Goal: Task Accomplishment & Management: Use online tool/utility

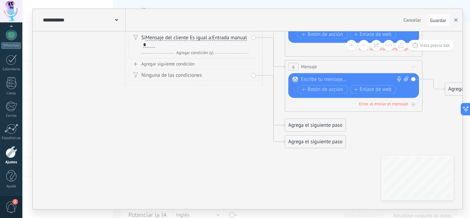
click at [459, 16] on button "button" at bounding box center [456, 19] width 10 height 13
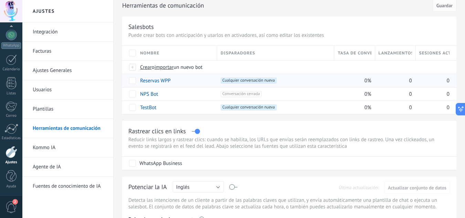
scroll to position [31, 0]
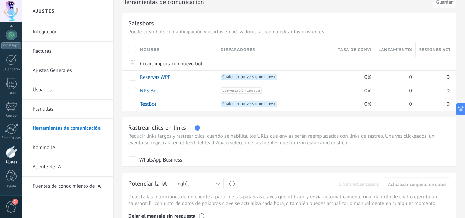
click at [44, 33] on link "Integración" at bounding box center [70, 31] width 74 height 19
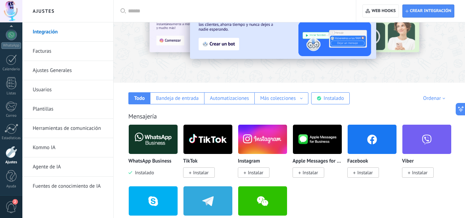
scroll to position [52, 0]
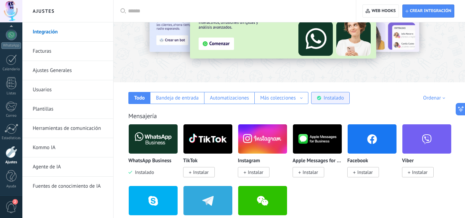
click at [330, 97] on div "Instalado" at bounding box center [333, 98] width 20 height 7
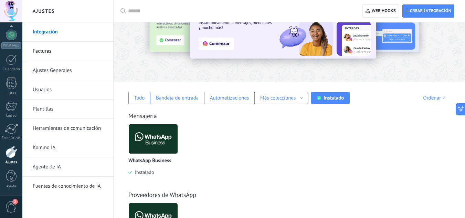
scroll to position [107, 0]
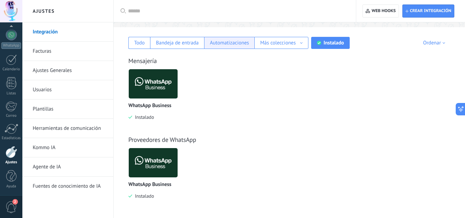
click at [226, 46] on div "Automatizaciones" at bounding box center [229, 43] width 50 height 12
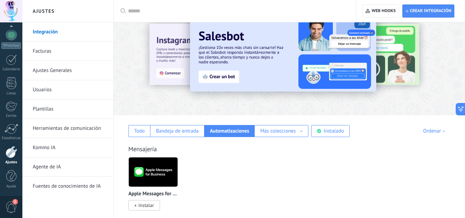
scroll to position [0, 0]
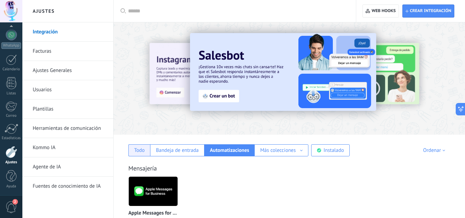
click at [143, 151] on div "Todo" at bounding box center [139, 150] width 11 height 7
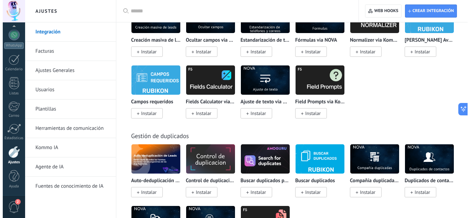
scroll to position [2802, 0]
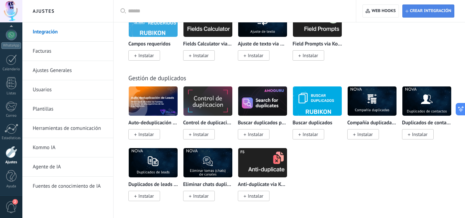
click at [428, 11] on span "Crear integración" at bounding box center [430, 11] width 41 height 6
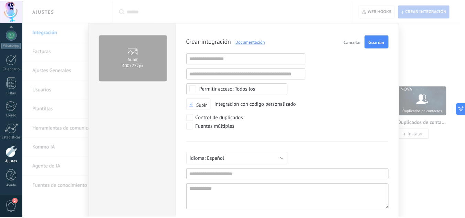
scroll to position [7, 0]
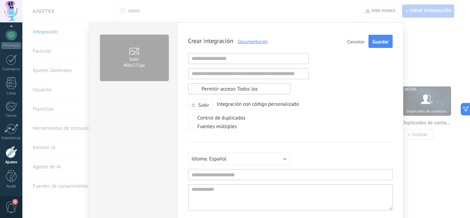
click at [353, 40] on span "Cancelar" at bounding box center [356, 41] width 18 height 5
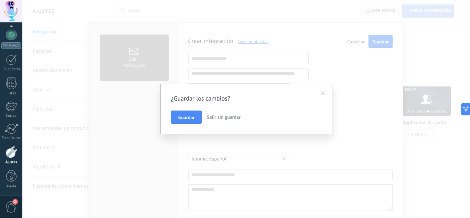
click at [218, 115] on span "Salir sin guardar" at bounding box center [224, 117] width 34 height 6
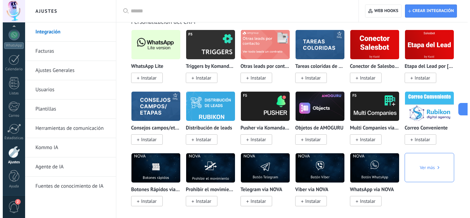
scroll to position [1685, 0]
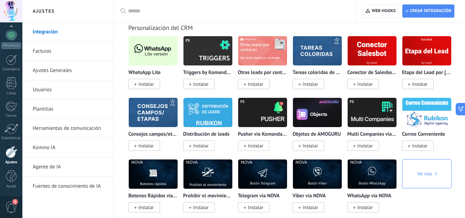
click at [141, 78] on div "WhatsApp Lite Instalar" at bounding box center [153, 79] width 50 height 18
click at [145, 81] on span "Instalar" at bounding box center [145, 84] width 15 height 6
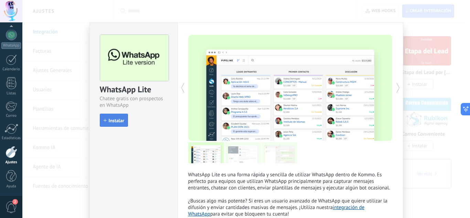
click at [121, 116] on button "Instalar" at bounding box center [114, 120] width 28 height 13
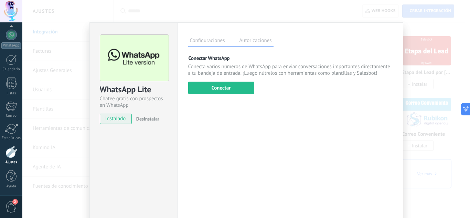
click at [255, 41] on label "Autorizaciones" at bounding box center [256, 41] width 36 height 10
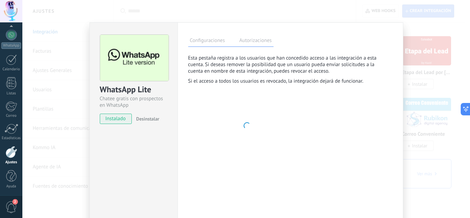
click at [209, 33] on div "Configuraciones Autorizaciones Esta pestaña registra a los usuarios que han con…" at bounding box center [291, 124] width 226 height 205
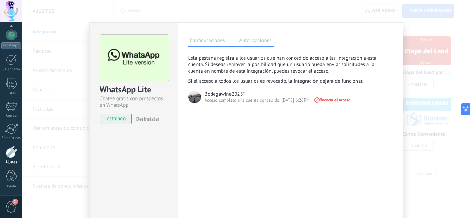
click at [211, 40] on label "Configuraciones" at bounding box center [207, 41] width 39 height 10
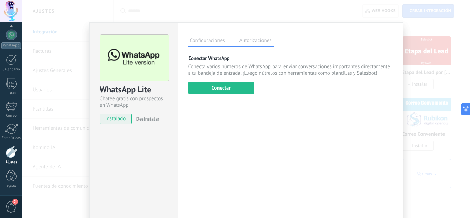
click at [234, 44] on div "Configuraciones Autorizaciones" at bounding box center [230, 41] width 85 height 12
click at [244, 41] on label "Autorizaciones" at bounding box center [256, 41] width 36 height 10
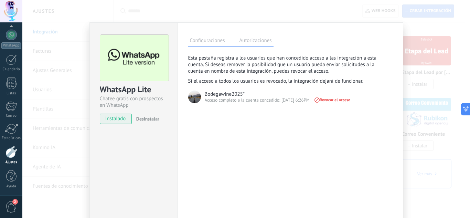
click at [206, 39] on label "Configuraciones" at bounding box center [207, 41] width 39 height 10
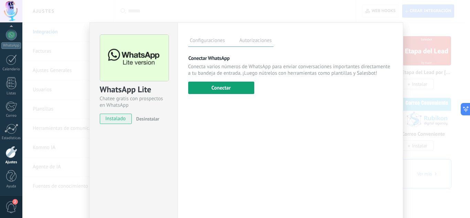
click at [216, 88] on button "Conectar" at bounding box center [221, 88] width 66 height 12
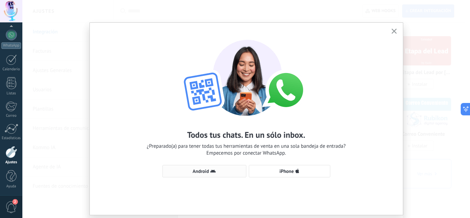
click at [222, 171] on span "Android" at bounding box center [204, 171] width 76 height 6
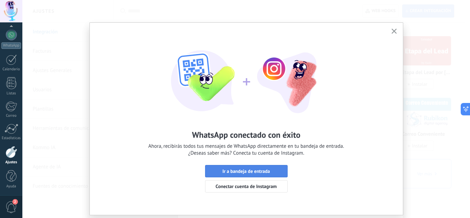
click at [260, 171] on span "Ir a bandeja de entrada" at bounding box center [245, 171] width 47 height 5
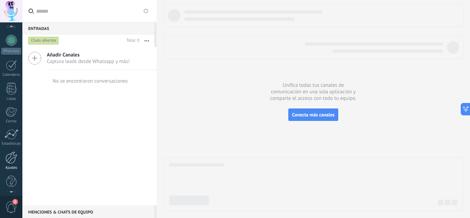
click at [7, 153] on div at bounding box center [12, 157] width 12 height 12
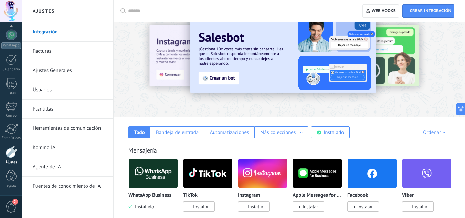
scroll to position [1, 0]
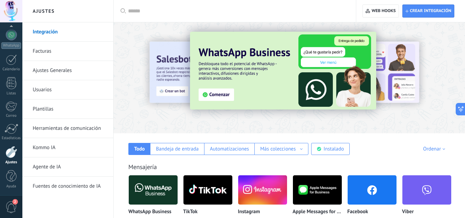
click at [51, 129] on link "Herramientas de comunicación" at bounding box center [70, 128] width 74 height 19
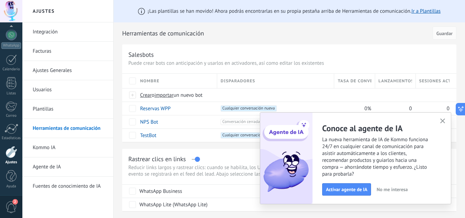
click at [444, 121] on icon "button" at bounding box center [442, 120] width 5 height 5
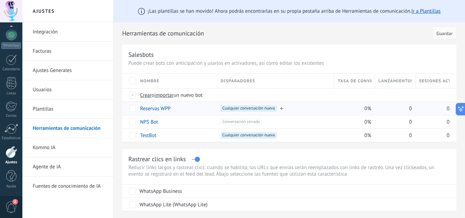
click at [266, 106] on span "Cualquier conversación nueva +0" at bounding box center [249, 108] width 56 height 6
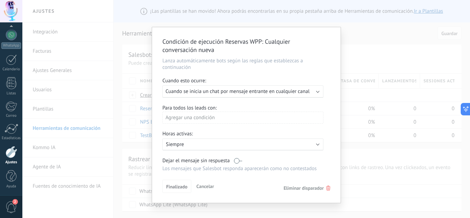
click at [257, 88] on div "Ejecutar: Cuando se inicia un chat por mensaje entrante en cualquier canal" at bounding box center [242, 91] width 161 height 12
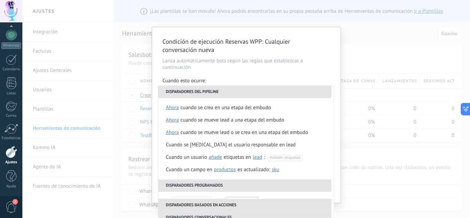
click at [247, 90] on li "Disparadores del pipeline" at bounding box center [244, 92] width 173 height 12
click at [174, 108] on span "ahora" at bounding box center [172, 108] width 13 height 12
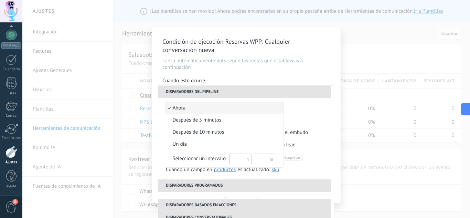
click at [184, 107] on span "ahora" at bounding box center [220, 108] width 111 height 7
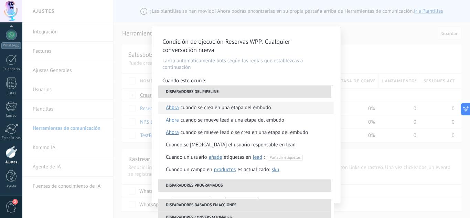
click at [229, 107] on div "Cuando se crea en una etapa del embudo" at bounding box center [226, 108] width 91 height 12
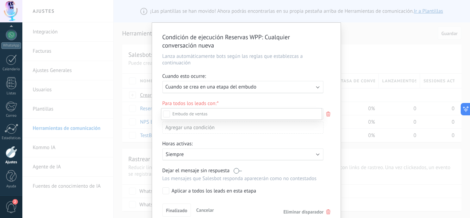
click at [332, 144] on div at bounding box center [246, 109] width 448 height 218
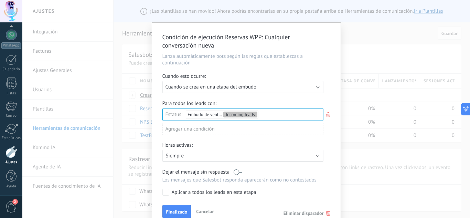
click at [200, 128] on div "Agregar una condición" at bounding box center [242, 129] width 161 height 12
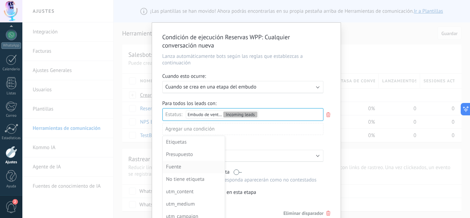
click at [183, 168] on div "Fuente" at bounding box center [193, 167] width 54 height 10
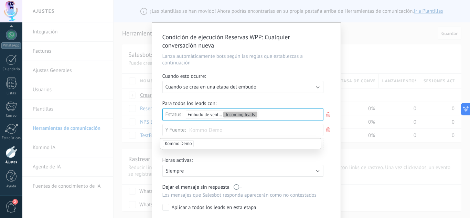
click at [325, 158] on div "Horas activas:" at bounding box center [246, 161] width 168 height 8
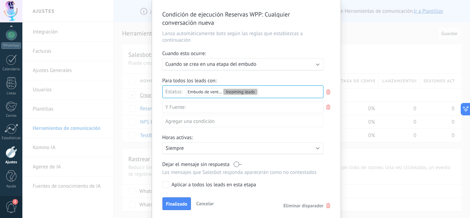
scroll to position [22, 0]
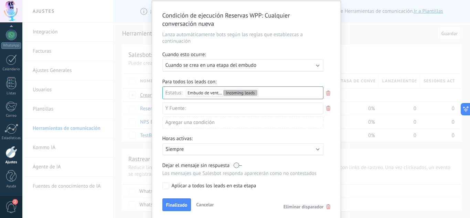
click at [206, 149] on p "Siempre" at bounding box center [226, 149] width 120 height 7
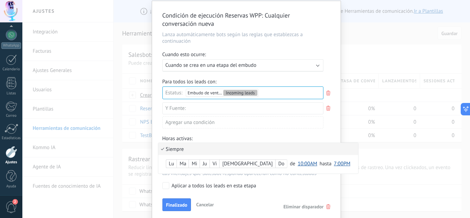
click at [206, 149] on li "Siempre" at bounding box center [258, 149] width 200 height 12
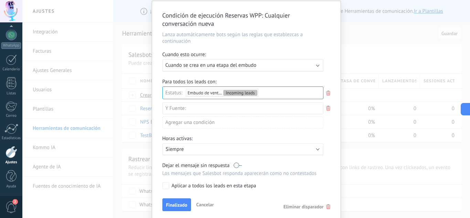
scroll to position [48, 0]
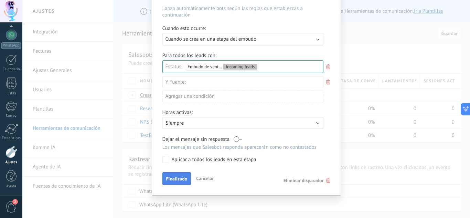
click at [180, 180] on span "Finalizado" at bounding box center [176, 178] width 21 height 5
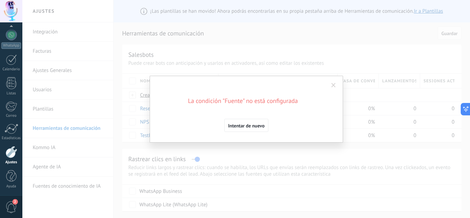
click at [252, 127] on span "Intentar de nuevo" at bounding box center [246, 125] width 36 height 5
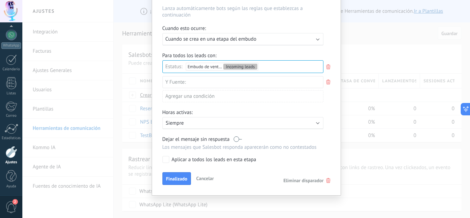
scroll to position [47, 0]
click at [206, 189] on div "Condición de ejecución Reservas WPP : Cualquier conversación nueva Lanza automá…" at bounding box center [246, 85] width 189 height 220
click at [204, 179] on span "Cancelar" at bounding box center [205, 178] width 18 height 6
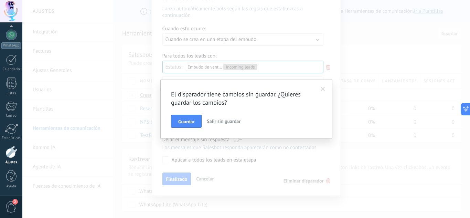
click at [212, 120] on span "Salir sin guardar" at bounding box center [224, 121] width 34 height 6
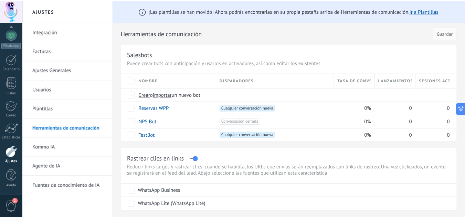
scroll to position [0, 0]
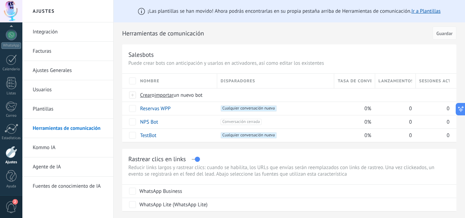
click at [43, 30] on link "Integración" at bounding box center [70, 31] width 74 height 19
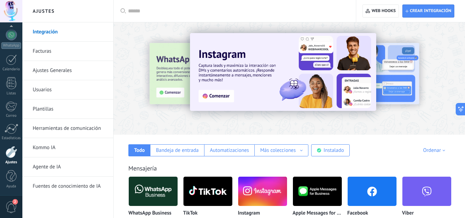
click at [63, 65] on link "Ajustes Generales" at bounding box center [70, 70] width 74 height 19
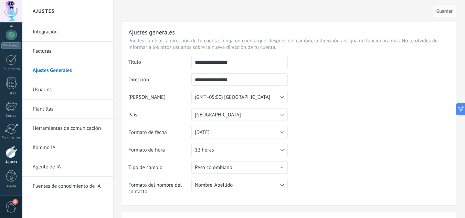
click at [45, 85] on link "Usuarios" at bounding box center [70, 89] width 74 height 19
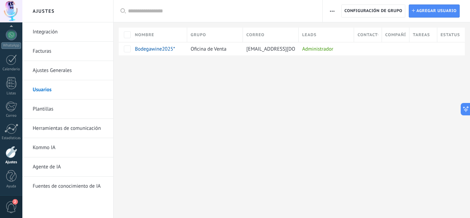
click at [49, 108] on link "Plantillas" at bounding box center [70, 108] width 74 height 19
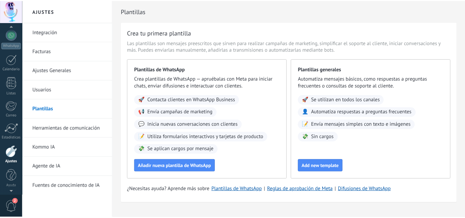
scroll to position [67, 0]
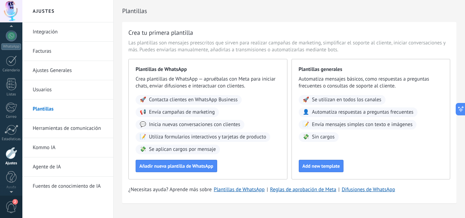
click at [12, 25] on div at bounding box center [11, 27] width 22 height 10
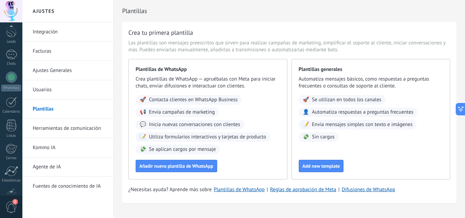
scroll to position [0, 0]
click at [12, 25] on div "© 2025 derechos reservados | Términos de uso Soporte técnico Bodegawine2025* ID…" at bounding box center [11, 109] width 22 height 218
click at [12, 25] on div "Panel Leads Chats WhatsApp Clientes" at bounding box center [22, 108] width 45 height 173
click at [14, 59] on div at bounding box center [11, 57] width 10 height 13
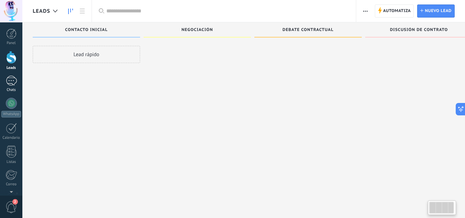
click at [15, 79] on div at bounding box center [11, 81] width 11 height 10
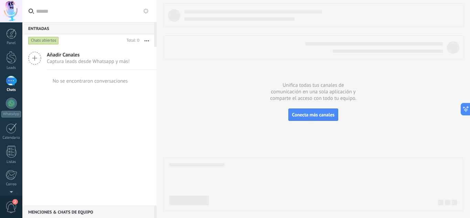
click at [146, 11] on icon at bounding box center [146, 11] width 6 height 6
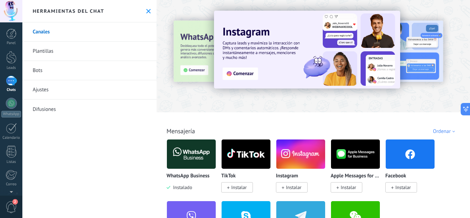
click at [45, 91] on link "Ajustes" at bounding box center [89, 89] width 134 height 19
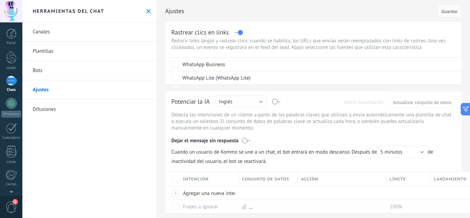
click at [36, 71] on link "Bots" at bounding box center [89, 70] width 134 height 19
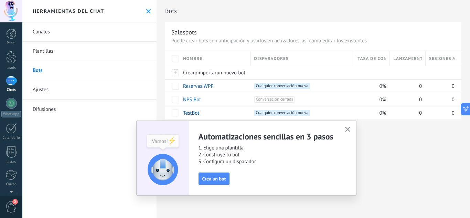
click at [348, 127] on button "button" at bounding box center [347, 129] width 9 height 9
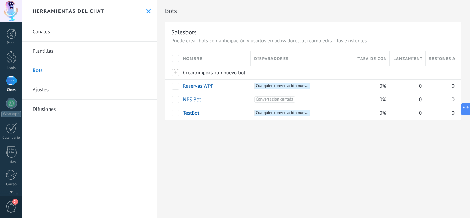
click at [41, 108] on link "Difusiones" at bounding box center [89, 108] width 134 height 19
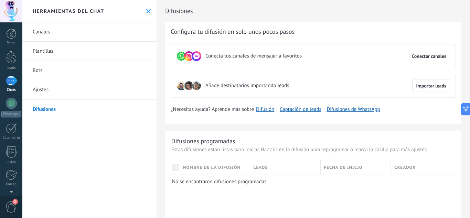
click at [41, 90] on link "Ajustes" at bounding box center [89, 89] width 134 height 19
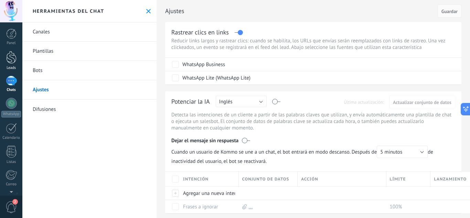
click at [16, 55] on div at bounding box center [11, 57] width 10 height 13
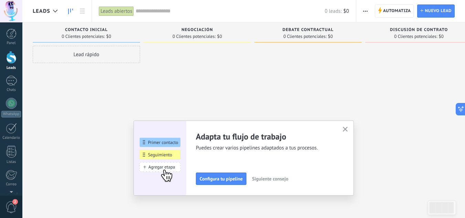
click at [347, 128] on icon "button" at bounding box center [345, 129] width 5 height 5
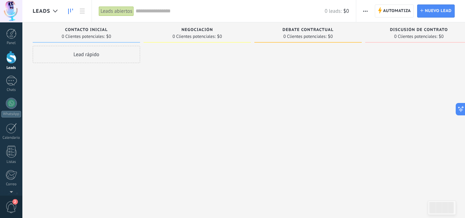
click at [370, 11] on button "button" at bounding box center [365, 10] width 10 height 13
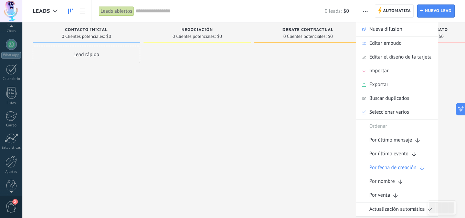
scroll to position [68, 0]
click at [10, 157] on div at bounding box center [12, 152] width 12 height 12
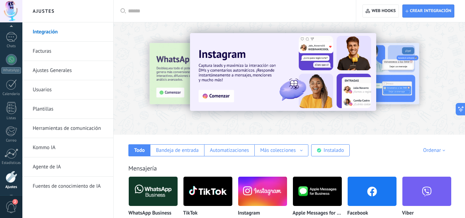
scroll to position [68, 0]
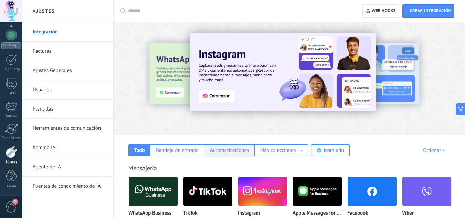
click at [236, 145] on div "Automatizaciones" at bounding box center [229, 150] width 50 height 12
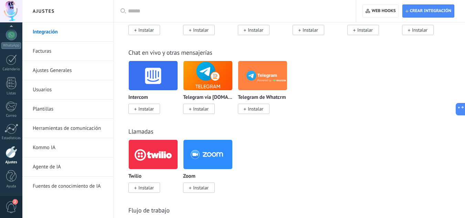
scroll to position [0, 0]
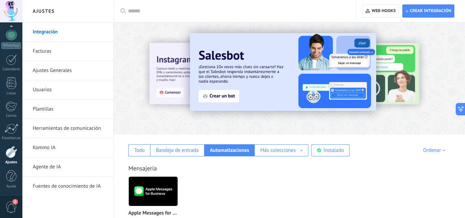
click at [64, 183] on link "Fuentes de conocimiento de IA" at bounding box center [70, 186] width 74 height 19
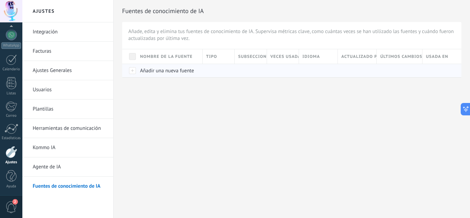
click at [155, 67] on div "Añadir una nueva fuente" at bounding box center [168, 70] width 63 height 13
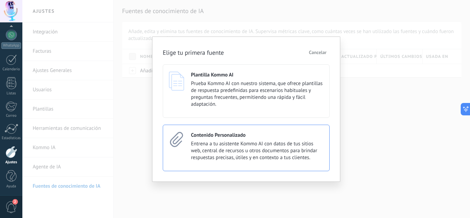
click at [234, 159] on span "Entrena a tu asistente Kommo AI con datos de tus sitios web, central de recurso…" at bounding box center [257, 150] width 132 height 21
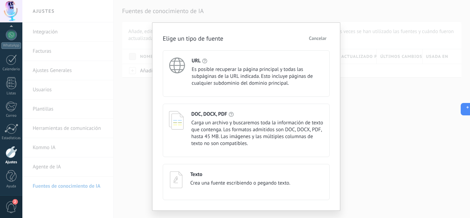
click at [319, 35] on button "Cancelar" at bounding box center [318, 38] width 24 height 10
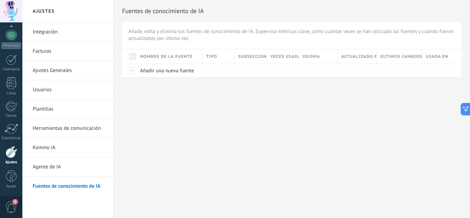
click at [43, 70] on link "Ajustes Generales" at bounding box center [70, 70] width 74 height 19
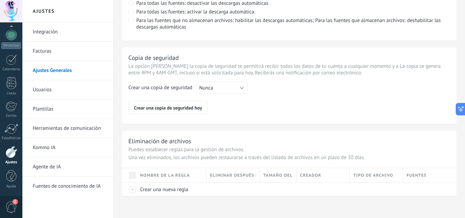
scroll to position [553, 0]
click at [46, 89] on link "Usuarios" at bounding box center [70, 89] width 74 height 19
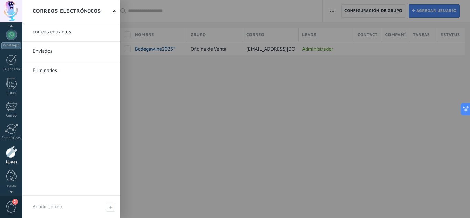
scroll to position [60, 0]
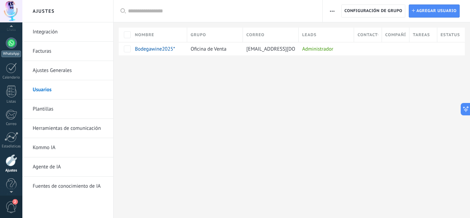
click at [9, 42] on div at bounding box center [11, 43] width 11 height 11
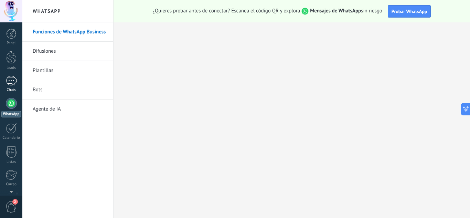
click at [10, 81] on div at bounding box center [11, 81] width 11 height 10
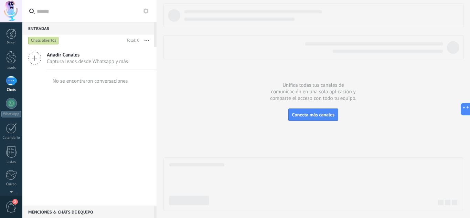
click at [84, 59] on span "Captura leads desde Whatsapp y más!" at bounding box center [88, 61] width 83 height 7
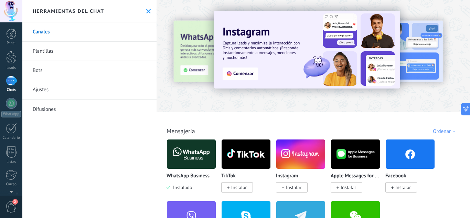
click at [202, 152] on img at bounding box center [191, 153] width 49 height 33
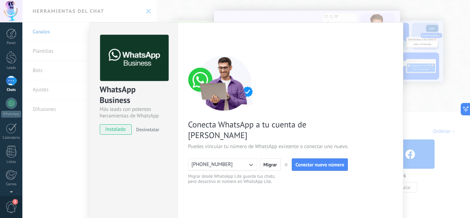
click at [153, 130] on span "Desinstalar" at bounding box center [147, 129] width 23 height 6
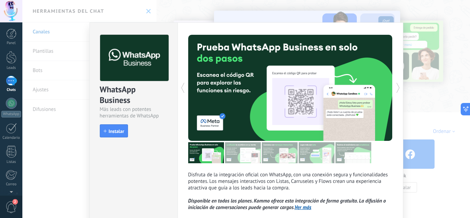
click at [194, 8] on div "WhatsApp Business Más leads con potentes herramientas de WhatsApp install Insta…" at bounding box center [246, 109] width 448 height 218
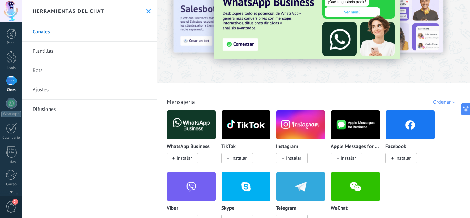
scroll to position [28, 0]
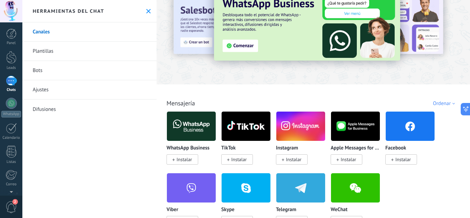
click at [445, 96] on div "Todo Bandeja de entrada Automatizaciones Fuentes de leads Soluciones de IA Inst…" at bounding box center [313, 95] width 309 height 22
click at [445, 104] on div "Ordenar" at bounding box center [445, 103] width 24 height 7
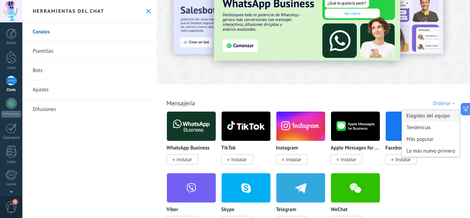
click at [439, 117] on div "Elegidos del equipo" at bounding box center [431, 116] width 58 height 12
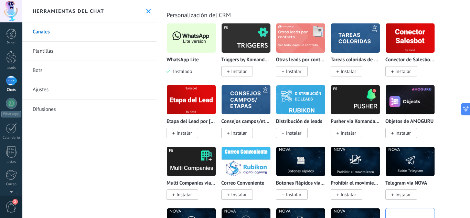
scroll to position [1721, 0]
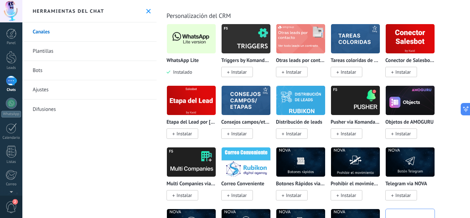
click at [200, 47] on img at bounding box center [191, 38] width 49 height 33
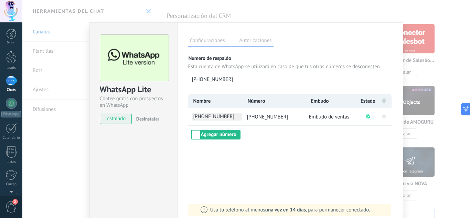
click at [216, 115] on span "[PHONE_NUMBER]" at bounding box center [217, 116] width 50 height 7
click at [260, 132] on div "**********" at bounding box center [290, 117] width 204 height 46
click at [256, 38] on label "Autorizaciones" at bounding box center [256, 41] width 36 height 10
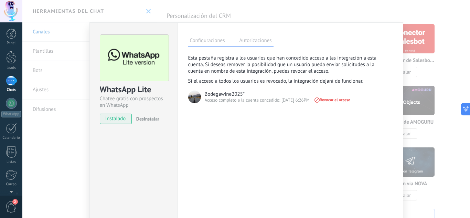
click at [214, 41] on label "Configuraciones" at bounding box center [207, 41] width 39 height 10
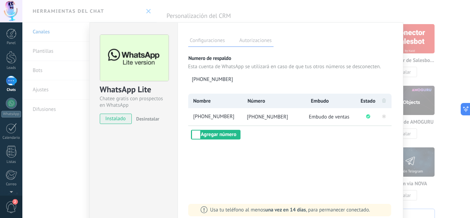
click at [203, 99] on span "Nombre" at bounding box center [202, 101] width 18 height 7
click at [324, 20] on div "WhatsApp Lite Chatee gratis con prospectos en WhatsApp instalado Desinstalar Co…" at bounding box center [246, 109] width 448 height 218
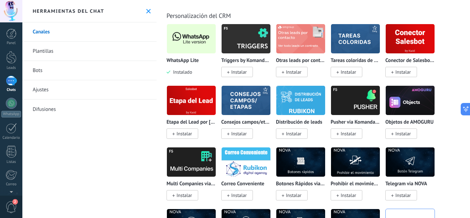
click at [42, 50] on link "Plantillas" at bounding box center [89, 51] width 134 height 19
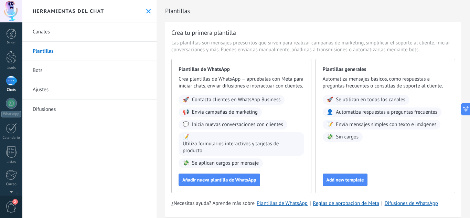
scroll to position [21, 0]
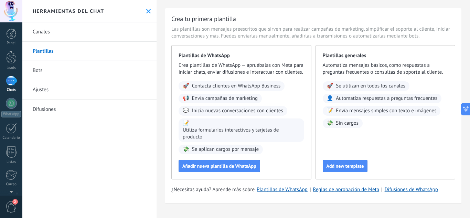
click at [39, 72] on link "Bots" at bounding box center [89, 70] width 134 height 19
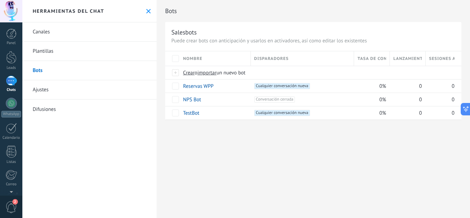
click at [38, 87] on link "Ajustes" at bounding box center [89, 89] width 134 height 19
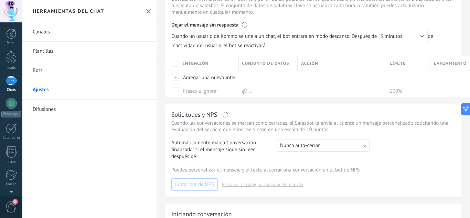
scroll to position [213, 0]
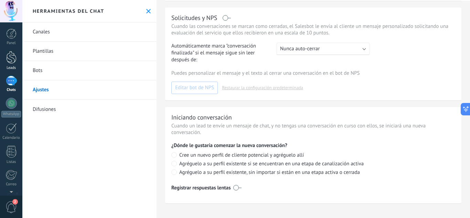
click at [12, 57] on div at bounding box center [11, 57] width 10 height 13
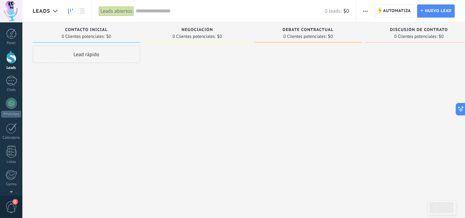
click at [368, 9] on span "button" at bounding box center [365, 10] width 4 height 13
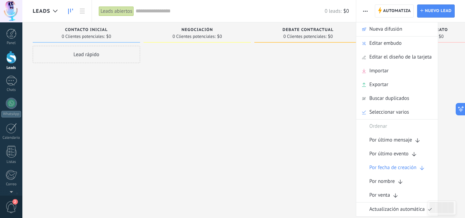
drag, startPoint x: 70, startPoint y: 60, endPoint x: 17, endPoint y: 65, distance: 53.2
click at [19, 65] on body ".abccls-1,.abccls-2{fill-rule:evenodd}.abccls-2{fill:#fff} .abfcls-1{fill:none}…" at bounding box center [232, 109] width 465 height 218
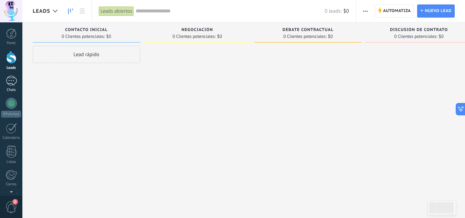
click at [13, 81] on div at bounding box center [11, 81] width 11 height 10
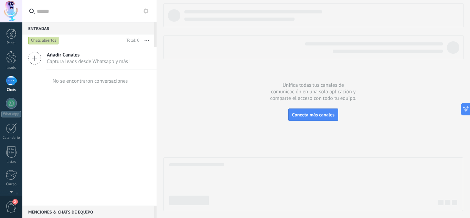
click at [147, 42] on button "button" at bounding box center [146, 40] width 15 height 12
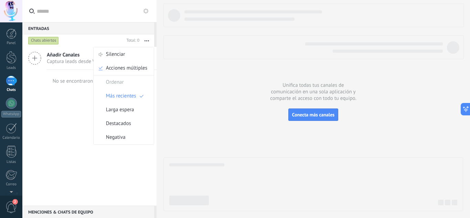
click at [147, 40] on button "button" at bounding box center [146, 40] width 15 height 12
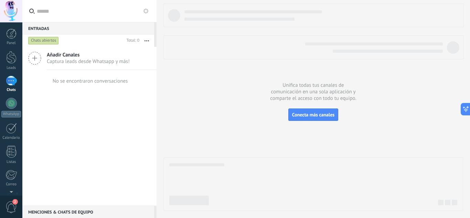
click at [145, 9] on icon at bounding box center [146, 11] width 6 height 6
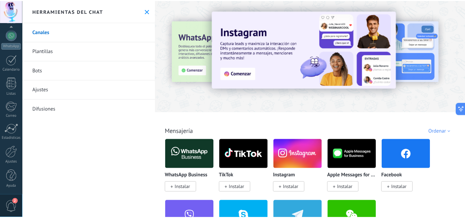
scroll to position [68, 0]
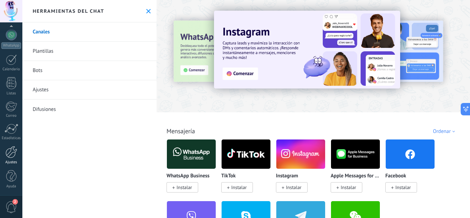
click at [12, 158] on link "Ajustes" at bounding box center [11, 155] width 22 height 19
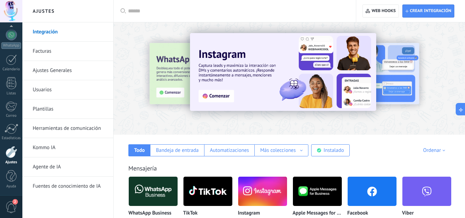
click at [92, 126] on link "Herramientas de comunicación" at bounding box center [70, 128] width 74 height 19
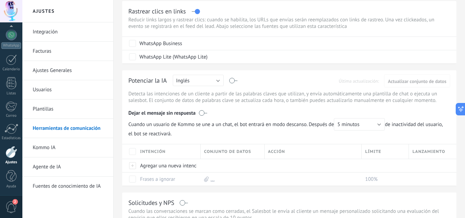
scroll to position [146, 0]
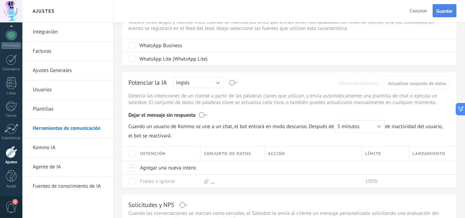
click at [437, 11] on span "Guardar" at bounding box center [444, 11] width 16 height 5
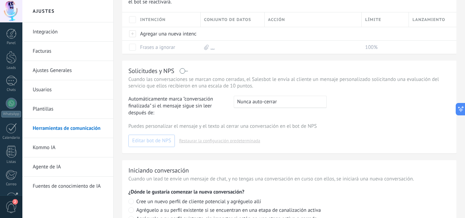
drag, startPoint x: 376, startPoint y: 65, endPoint x: 414, endPoint y: 152, distance: 94.0
click at [413, 152] on div "Solicitudes y NPS Cuando las conversaciones se marcan como cerradas, el Salesbo…" at bounding box center [289, 107] width 334 height 93
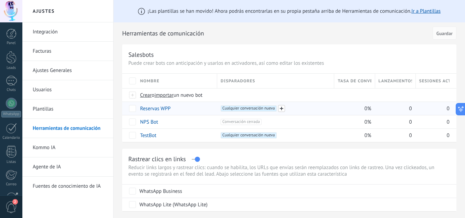
click at [283, 109] on span at bounding box center [281, 108] width 7 height 7
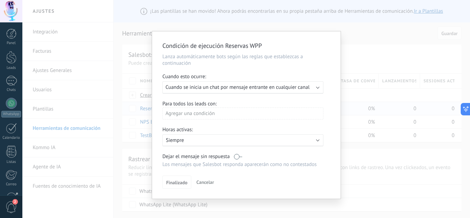
click at [189, 106] on div "Para todos los leads con:" at bounding box center [246, 103] width 168 height 7
click at [189, 109] on div "Agregar una condición" at bounding box center [242, 113] width 161 height 12
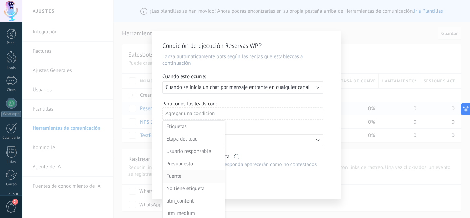
click at [183, 177] on div "Fuente" at bounding box center [193, 176] width 54 height 10
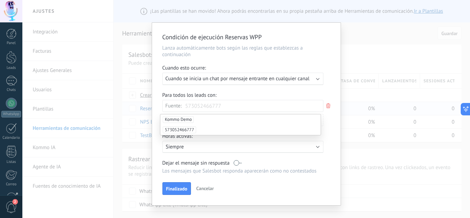
click at [341, 41] on div "Condición de ejecución Reservas WPP Lanza automáticamente bots según las reglas…" at bounding box center [246, 109] width 448 height 218
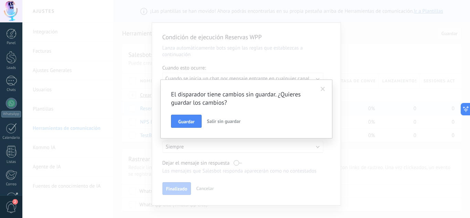
click at [219, 121] on span "Salir sin guardar" at bounding box center [224, 121] width 34 height 6
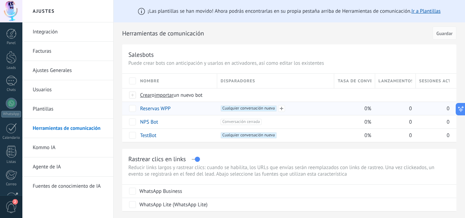
click at [258, 107] on span "Cualquier conversación nueva +0" at bounding box center [249, 108] width 56 height 6
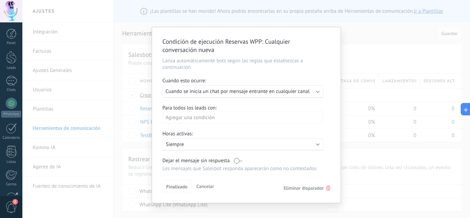
click at [216, 87] on div "Ejecutar: Cuando se inicia un chat por mensaje entrante en cualquier canal" at bounding box center [242, 91] width 161 height 12
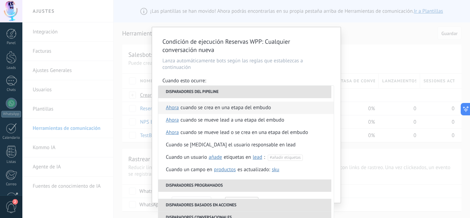
click at [202, 108] on div "Cuando se crea en una etapa del embudo" at bounding box center [226, 108] width 91 height 12
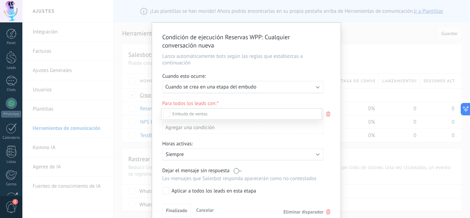
click at [0, 0] on div "Incoming leads" at bounding box center [0, 0] width 0 height 0
click at [330, 177] on div at bounding box center [246, 109] width 448 height 218
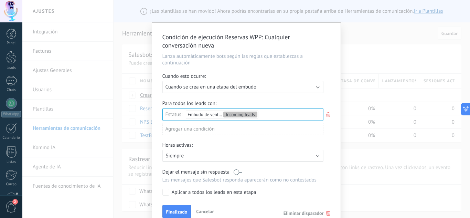
click at [211, 126] on div "Agregar una condición" at bounding box center [242, 129] width 161 height 12
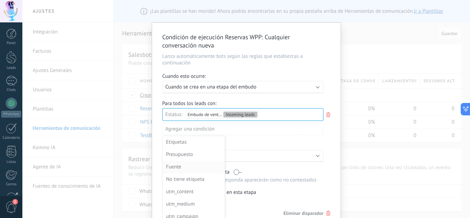
click at [187, 166] on div "Fuente" at bounding box center [193, 167] width 54 height 10
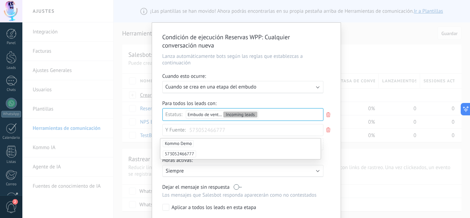
click at [193, 153] on span "573052466777" at bounding box center [179, 153] width 33 height 7
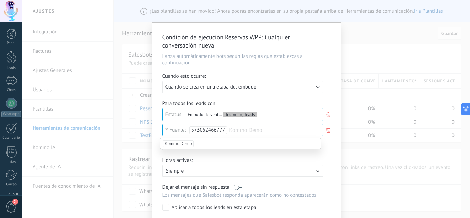
click at [329, 157] on div "Horas activas:" at bounding box center [246, 161] width 168 height 8
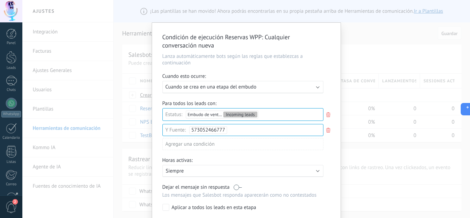
scroll to position [48, 0]
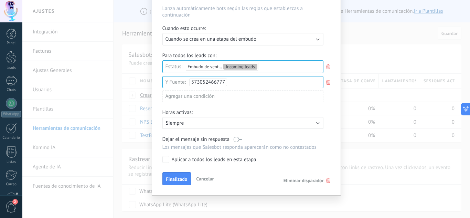
click at [184, 175] on button "Finalizado" at bounding box center [176, 178] width 29 height 13
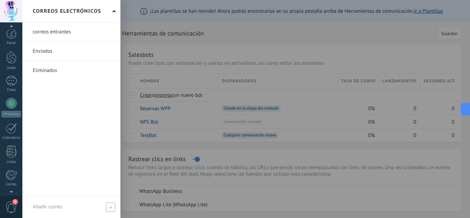
scroll to position [68, 0]
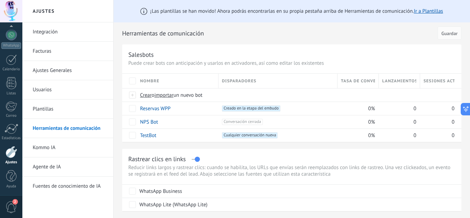
click at [13, 206] on span "2" at bounding box center [12, 207] width 12 height 12
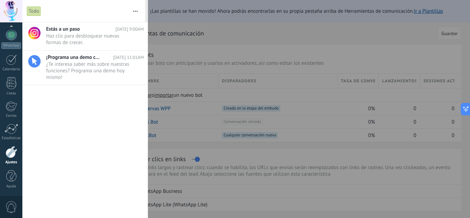
click at [277, 31] on div at bounding box center [235, 109] width 470 height 218
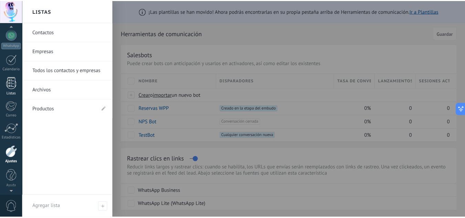
scroll to position [0, 0]
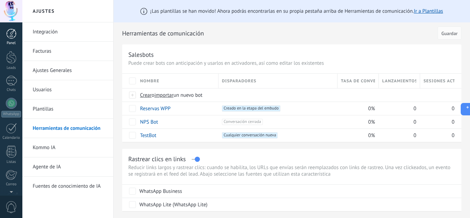
click at [11, 30] on div at bounding box center [11, 34] width 10 height 10
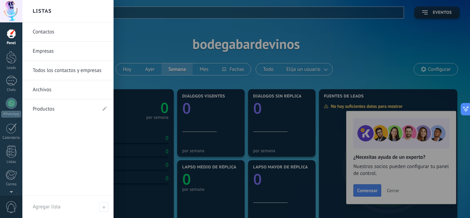
click at [370, 184] on div at bounding box center [257, 109] width 470 height 218
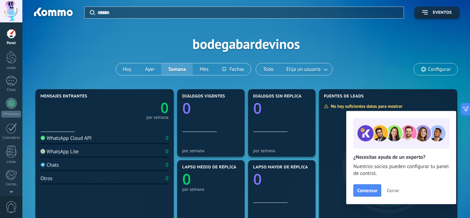
click at [394, 190] on span "Cerrar" at bounding box center [393, 190] width 12 height 5
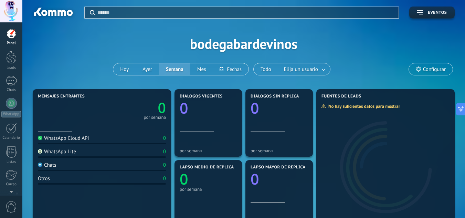
click at [8, 13] on div at bounding box center [11, 11] width 22 height 22
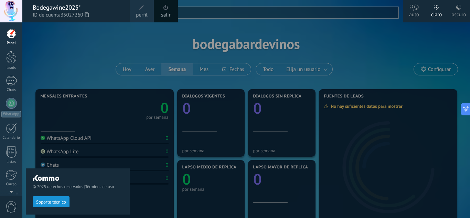
click at [7, 13] on div at bounding box center [11, 11] width 22 height 22
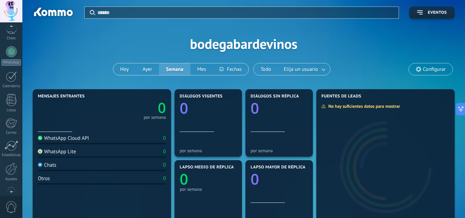
scroll to position [64, 0]
click at [13, 156] on div at bounding box center [12, 156] width 12 height 12
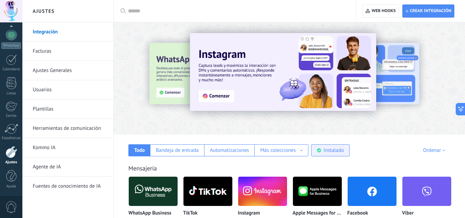
click at [344, 152] on div "Instalado" at bounding box center [333, 150] width 20 height 7
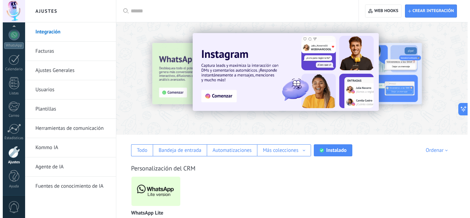
scroll to position [29, 0]
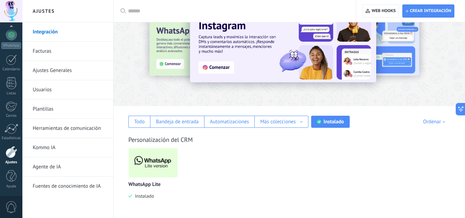
click at [152, 161] on img at bounding box center [153, 162] width 49 height 33
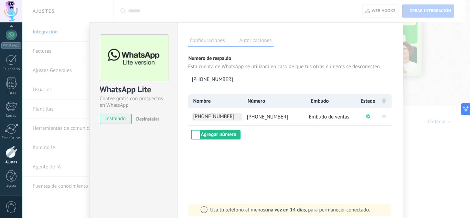
drag, startPoint x: 234, startPoint y: 117, endPoint x: 202, endPoint y: 117, distance: 32.0
click at [202, 117] on span "[PHONE_NUMBER]" at bounding box center [217, 116] width 50 height 7
drag, startPoint x: 201, startPoint y: 115, endPoint x: 232, endPoint y: 115, distance: 30.6
click at [232, 115] on input "**********" at bounding box center [217, 116] width 50 height 7
click at [259, 150] on div "**********" at bounding box center [291, 124] width 226 height 205
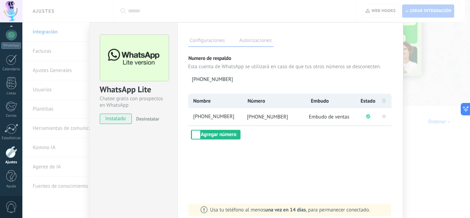
scroll to position [35, 0]
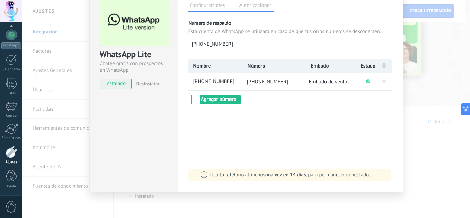
click at [433, 169] on div "WhatsApp Lite Chatee gratis con prospectos en WhatsApp instalado Desinstalar Co…" at bounding box center [246, 109] width 448 height 218
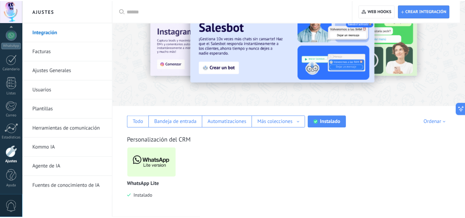
scroll to position [0, 0]
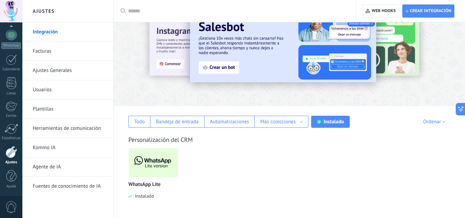
click at [72, 129] on link "Herramientas de comunicación" at bounding box center [70, 128] width 74 height 19
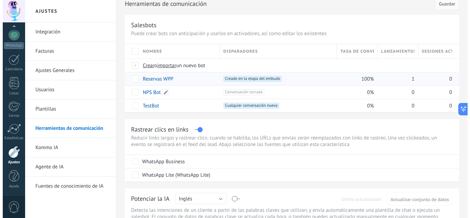
scroll to position [27, 0]
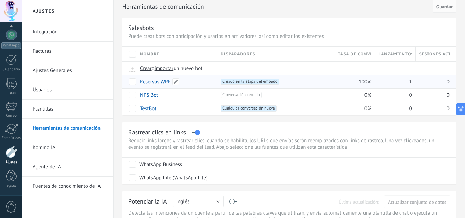
click at [159, 82] on link "Reservas WPP" at bounding box center [155, 81] width 31 height 7
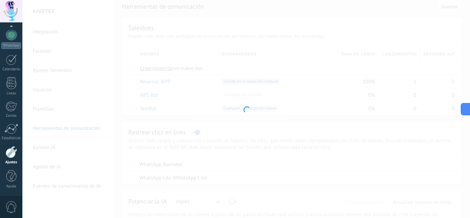
type input "**********"
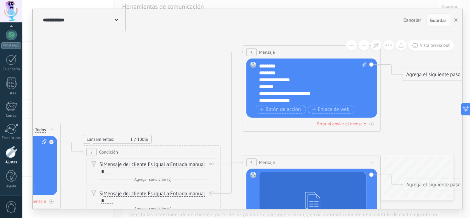
scroll to position [21, 0]
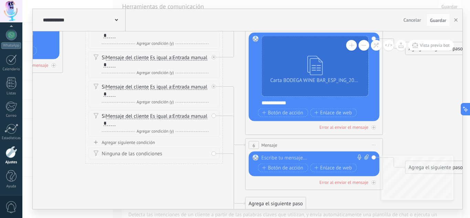
click at [288, 158] on div at bounding box center [313, 158] width 102 height 7
drag, startPoint x: 317, startPoint y: 158, endPoint x: 347, endPoint y: 24, distance: 137.2
click at [347, 24] on div "**********" at bounding box center [248, 20] width 430 height 22
click at [366, 159] on icon at bounding box center [366, 157] width 4 height 5
click input "Subir" at bounding box center [0, 0] width 0 height 0
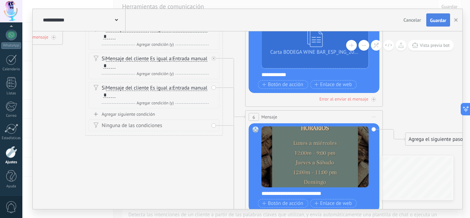
click at [432, 14] on button "Guardar" at bounding box center [438, 19] width 24 height 13
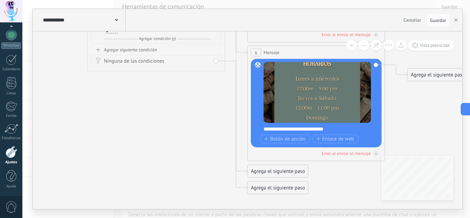
click at [286, 172] on div "Agrega el siguiente paso" at bounding box center [278, 171] width 60 height 11
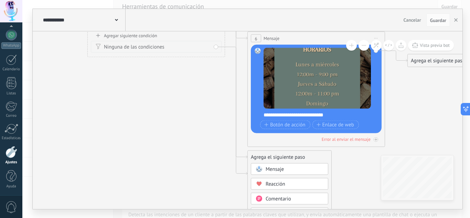
click at [297, 170] on div "Mensaje" at bounding box center [295, 169] width 58 height 7
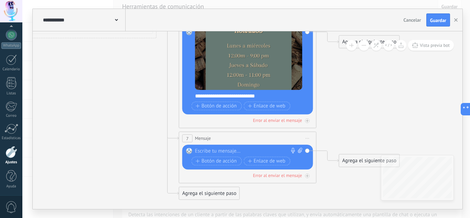
click at [233, 150] on div at bounding box center [246, 151] width 102 height 7
paste div
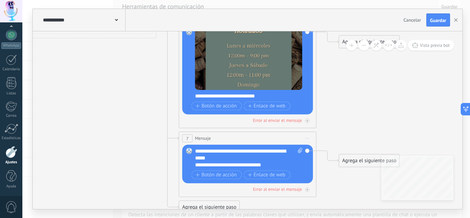
click at [197, 151] on div "**********" at bounding box center [249, 158] width 108 height 21
click at [432, 20] on span "Guardar" at bounding box center [438, 20] width 16 height 5
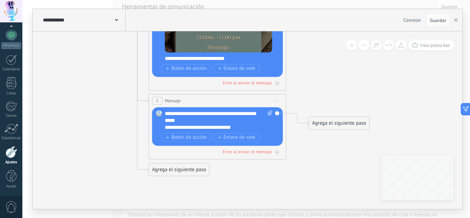
click at [321, 126] on div "Agrega el siguiente paso" at bounding box center [339, 122] width 60 height 11
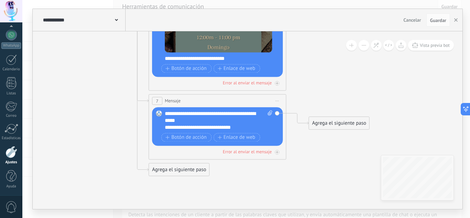
click at [331, 126] on div "Agrega el siguiente paso" at bounding box center [339, 122] width 60 height 11
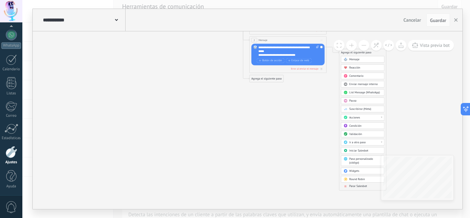
click at [365, 187] on span "Parar Salesbot" at bounding box center [358, 186] width 18 height 4
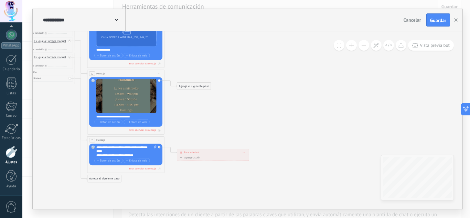
click at [195, 86] on div "Agrega el siguiente paso" at bounding box center [194, 86] width 34 height 6
click at [206, 92] on div "Mensaje" at bounding box center [203, 93] width 32 height 4
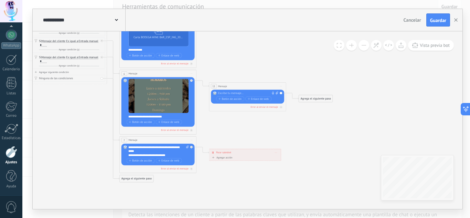
click at [243, 92] on div at bounding box center [246, 93] width 57 height 4
paste div
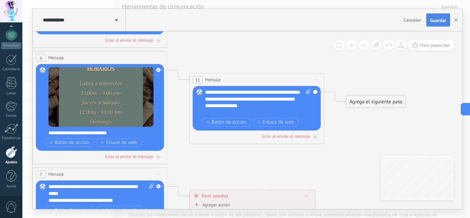
click at [432, 21] on span "Guardar" at bounding box center [438, 20] width 16 height 5
click at [263, 114] on div "**********" at bounding box center [258, 102] width 106 height 27
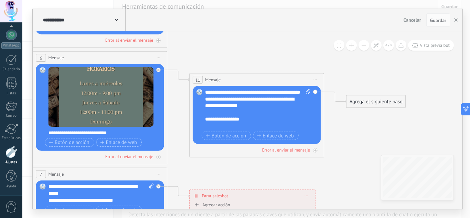
click at [317, 178] on icon at bounding box center [11, 37] width 1081 height 758
click at [364, 104] on div "Agrega el siguiente paso" at bounding box center [376, 101] width 59 height 11
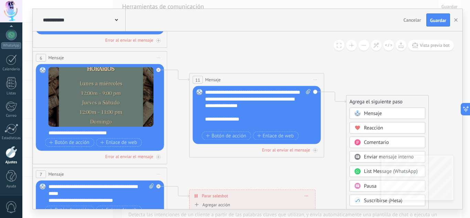
click at [379, 113] on span "Mensaje" at bounding box center [373, 113] width 18 height 7
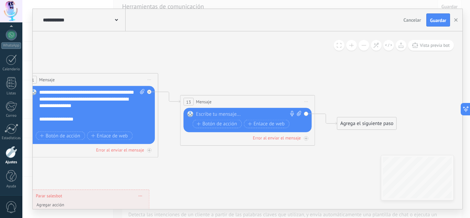
click at [307, 101] on span "Iniciar vista previa aquí Cambiar nombre Duplicar [GEOGRAPHIC_DATA]" at bounding box center [306, 102] width 11 height 10
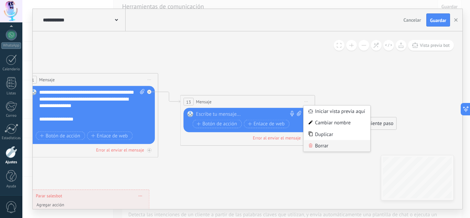
click at [329, 145] on div "Borrar" at bounding box center [337, 145] width 67 height 11
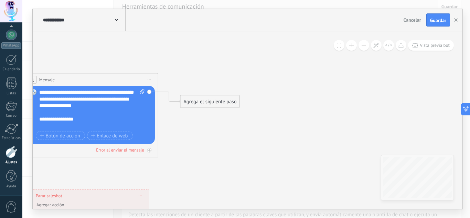
click at [203, 103] on div "Agrega el siguiente paso" at bounding box center [209, 101] width 59 height 11
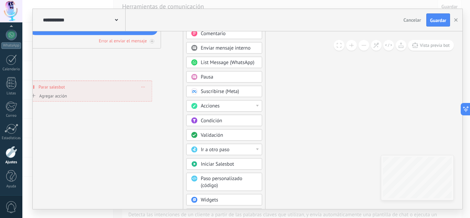
click at [241, 149] on div "Ir a otro paso" at bounding box center [229, 149] width 57 height 7
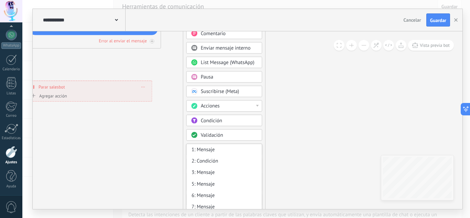
scroll to position [1, 0]
click at [234, 148] on div "1: Mensaje" at bounding box center [224, 147] width 75 height 11
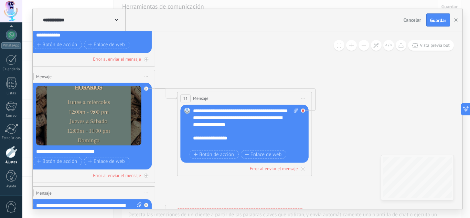
click at [148, 90] on icon at bounding box center [146, 88] width 2 height 2
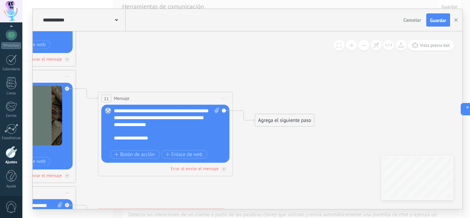
click at [268, 118] on div "Agrega el siguiente paso" at bounding box center [284, 120] width 59 height 11
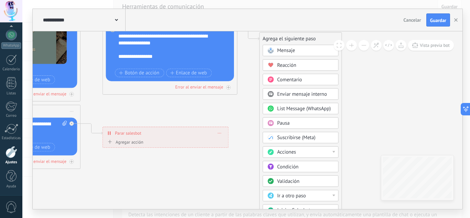
click at [301, 167] on div "Condición" at bounding box center [305, 166] width 57 height 7
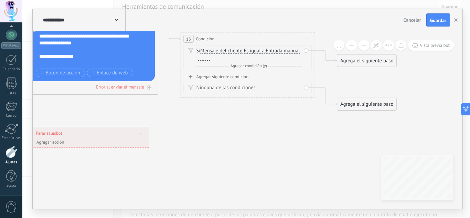
click at [210, 58] on div at bounding box center [204, 58] width 12 height 6
click at [358, 62] on div "Agrega el siguiente paso" at bounding box center [367, 60] width 59 height 11
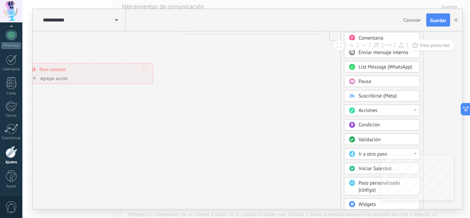
click at [365, 153] on span "Ir a otro paso" at bounding box center [373, 154] width 29 height 7
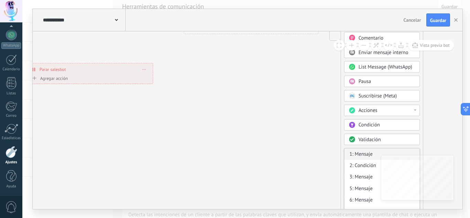
click at [364, 152] on div "1: Mensaje" at bounding box center [381, 153] width 75 height 11
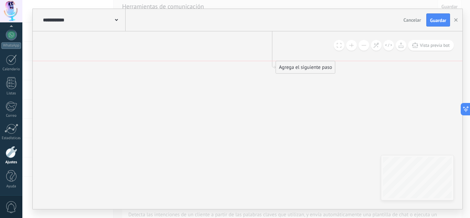
drag, startPoint x: 343, startPoint y: 190, endPoint x: 291, endPoint y: 63, distance: 137.2
click at [291, 63] on div "Agrega el siguiente paso" at bounding box center [305, 67] width 59 height 11
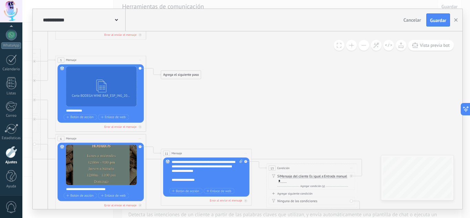
click at [181, 74] on div "Agrega el siguiente paso" at bounding box center [181, 75] width 40 height 8
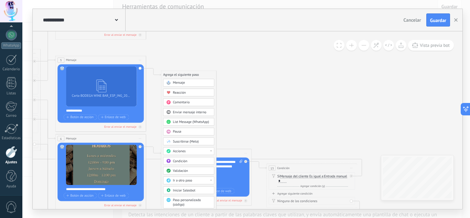
click at [191, 81] on div "Mensaje" at bounding box center [192, 83] width 38 height 4
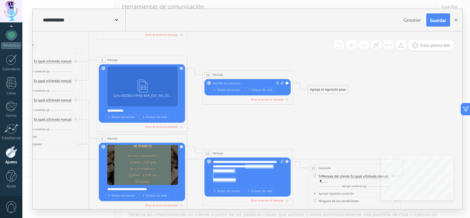
drag, startPoint x: 246, startPoint y: 184, endPoint x: 252, endPoint y: 170, distance: 15.1
click at [252, 170] on div "**********" at bounding box center [248, 172] width 71 height 27
click at [283, 111] on icon at bounding box center [118, 126] width 798 height 515
click at [287, 75] on icon at bounding box center [287, 75] width 2 height 0
click at [296, 105] on div "Borrar" at bounding box center [307, 104] width 45 height 8
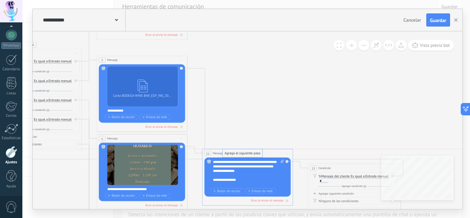
drag, startPoint x: 217, startPoint y: 75, endPoint x: 238, endPoint y: 153, distance: 81.4
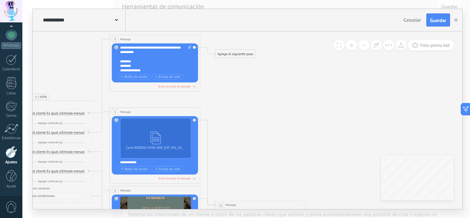
click at [240, 52] on div "Agrega el siguiente paso" at bounding box center [235, 54] width 40 height 8
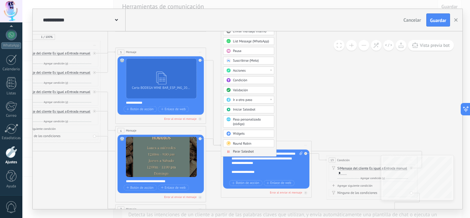
click at [247, 150] on span "Parar Salesbot" at bounding box center [243, 151] width 21 height 4
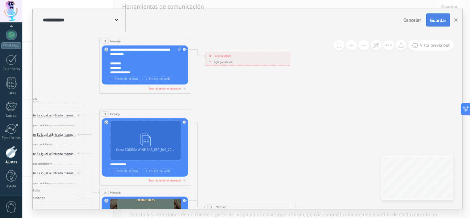
click at [438, 21] on span "Guardar" at bounding box center [438, 20] width 16 height 5
click at [284, 56] on span at bounding box center [284, 55] width 2 height 2
click at [292, 65] on div "Borrar" at bounding box center [292, 62] width 20 height 8
click at [150, 70] on div "**********" at bounding box center [145, 60] width 71 height 27
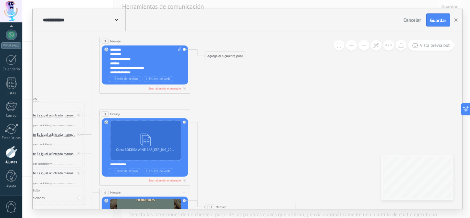
click at [152, 72] on div "**********" at bounding box center [145, 60] width 71 height 27
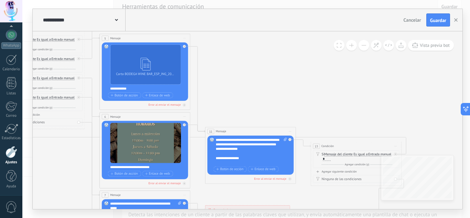
click at [243, 161] on div "**********" at bounding box center [251, 151] width 71 height 27
drag, startPoint x: 243, startPoint y: 161, endPoint x: 220, endPoint y: 162, distance: 23.4
click at [220, 162] on div "**********" at bounding box center [251, 151] width 71 height 27
copy div "**********"
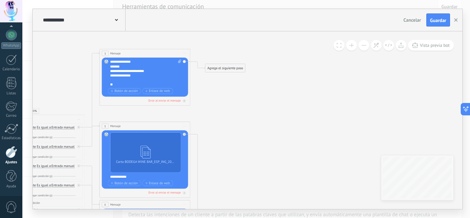
click at [123, 82] on div "**********" at bounding box center [145, 73] width 71 height 27
click at [118, 84] on div "**********" at bounding box center [145, 73] width 71 height 27
click at [215, 100] on icon at bounding box center [120, 188] width 798 height 507
click at [225, 70] on div "Agrega el siguiente paso" at bounding box center [225, 68] width 40 height 8
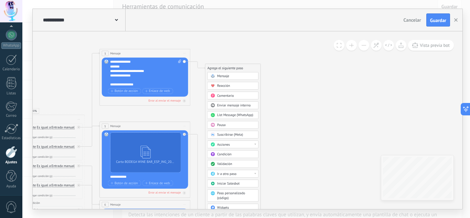
click at [228, 156] on span "Condición" at bounding box center [224, 154] width 14 height 4
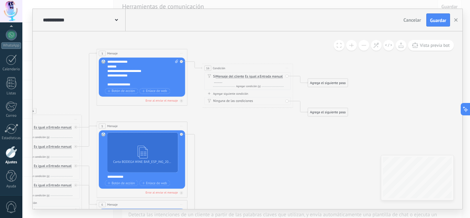
click at [222, 81] on div at bounding box center [218, 81] width 8 height 4
click at [238, 137] on icon at bounding box center [118, 188] width 798 height 507
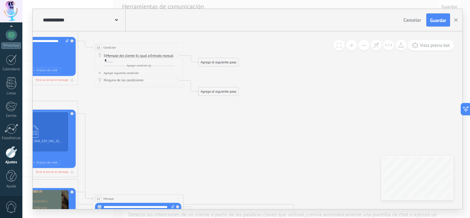
click at [210, 64] on div "Agrega el siguiente paso" at bounding box center [219, 62] width 40 height 8
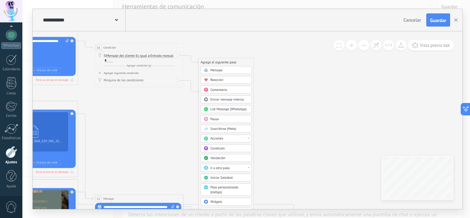
click at [231, 168] on div "Ir a otro paso" at bounding box center [229, 168] width 38 height 4
click at [228, 167] on div "1: Mensaje" at bounding box center [226, 168] width 51 height 8
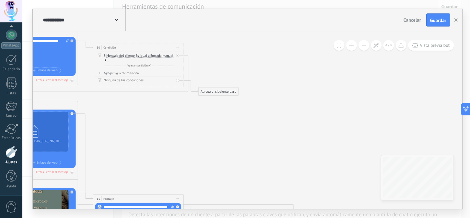
click at [205, 93] on div "Agrega el siguiente paso" at bounding box center [219, 92] width 40 height 8
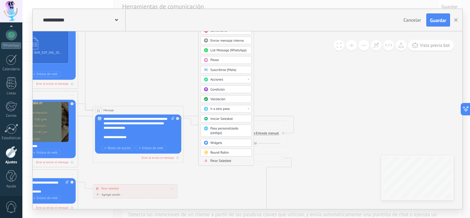
click at [218, 158] on div "Parar Salesbot" at bounding box center [226, 160] width 51 height 5
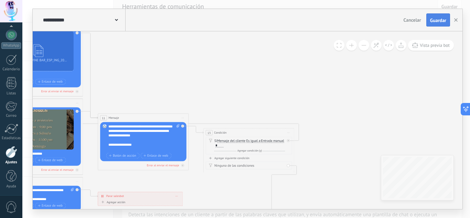
click at [438, 15] on button "Guardar" at bounding box center [438, 19] width 24 height 13
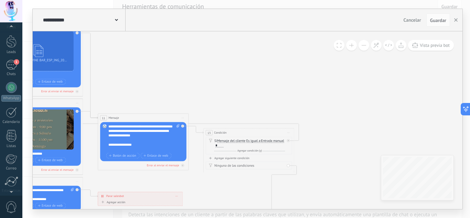
scroll to position [0, 0]
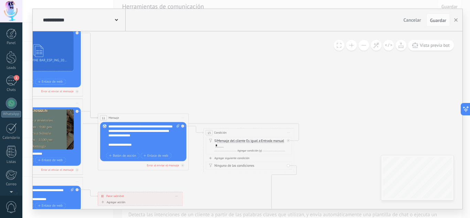
click at [13, 75] on div "Panel Leads 1 Chats WhatsApp Clientes" at bounding box center [11, 146] width 22 height 235
click at [12, 81] on div "1" at bounding box center [11, 81] width 11 height 10
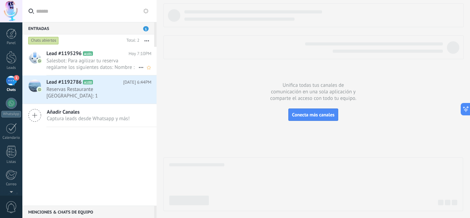
click at [110, 65] on span "Salesbot: Para agilizar tu reserva regálame los siguientes datos: Nombre : Celu…" at bounding box center [92, 63] width 92 height 13
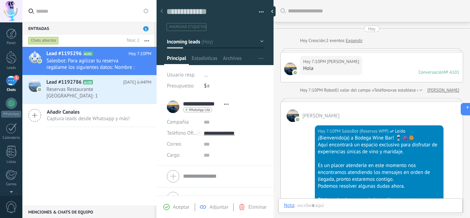
scroll to position [324, 0]
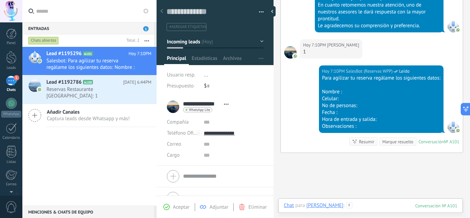
click at [375, 203] on div at bounding box center [370, 212] width 173 height 21
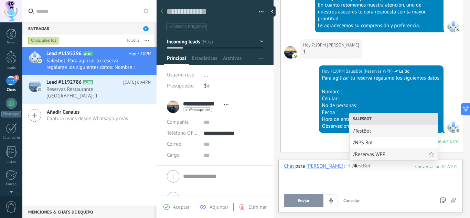
click at [386, 154] on span "/Reservas WPP" at bounding box center [391, 154] width 76 height 7
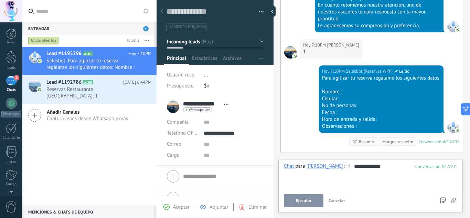
click at [304, 194] on div "Ejecutar Cancelar Rastrear clics en links ? Reducir links largos y rastrear cli…" at bounding box center [359, 200] width 151 height 13
click at [305, 202] on span "Ejecutar" at bounding box center [303, 200] width 15 height 5
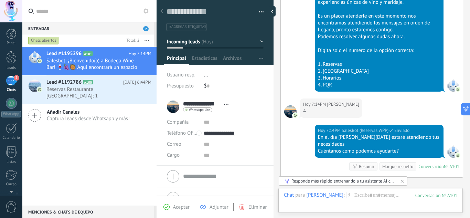
scroll to position [1404, 0]
